Goal: Information Seeking & Learning: Learn about a topic

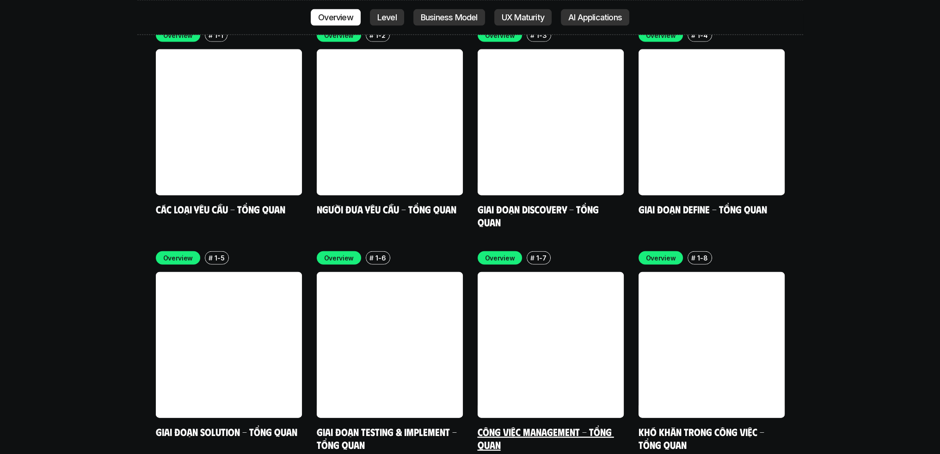
scroll to position [2589, 0]
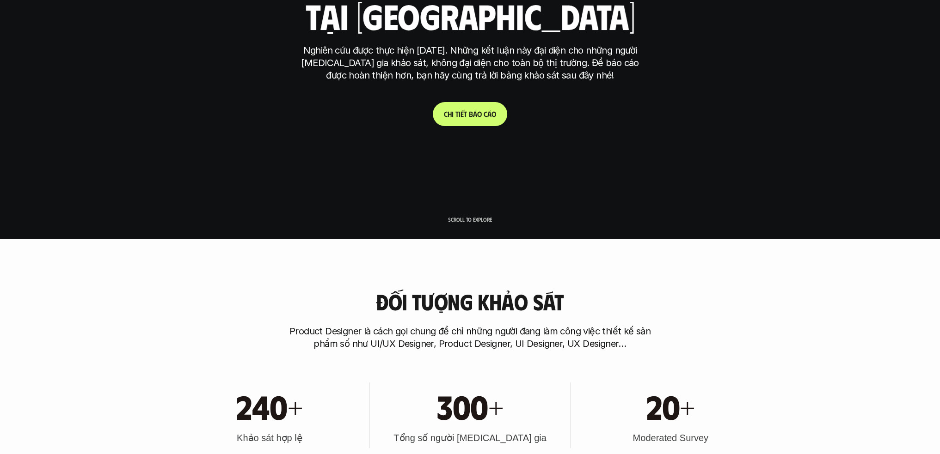
click at [309, 119] on link "C h i t i ế t b á o c á o" at bounding box center [470, 114] width 74 height 24
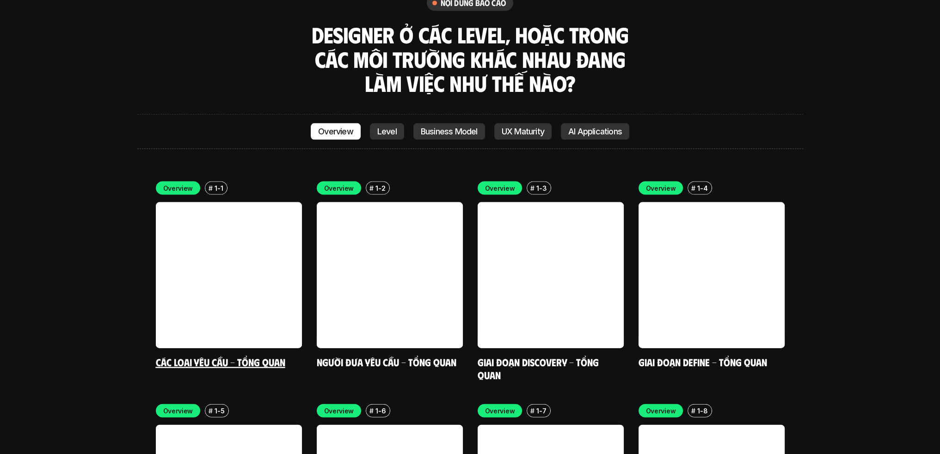
click at [247, 202] on link at bounding box center [229, 275] width 146 height 146
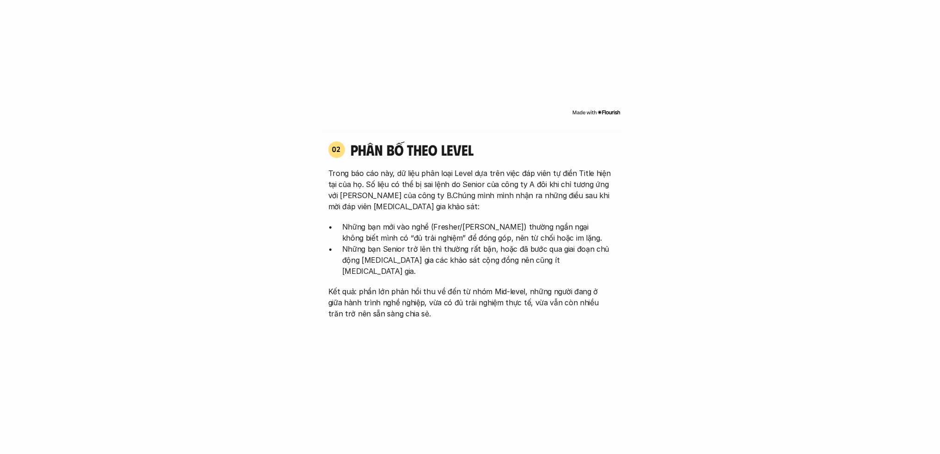
scroll to position [2543, 0]
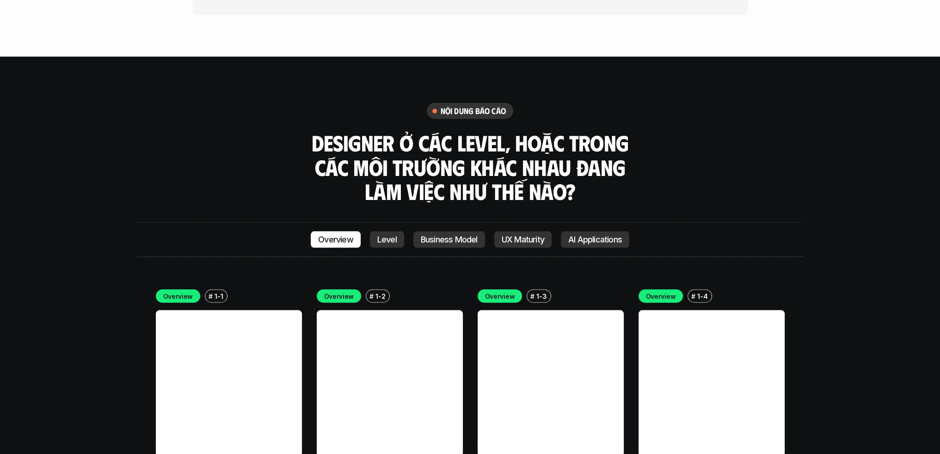
click at [309, 307] on link at bounding box center [390, 384] width 146 height 146
